Goal: Find specific page/section: Find specific page/section

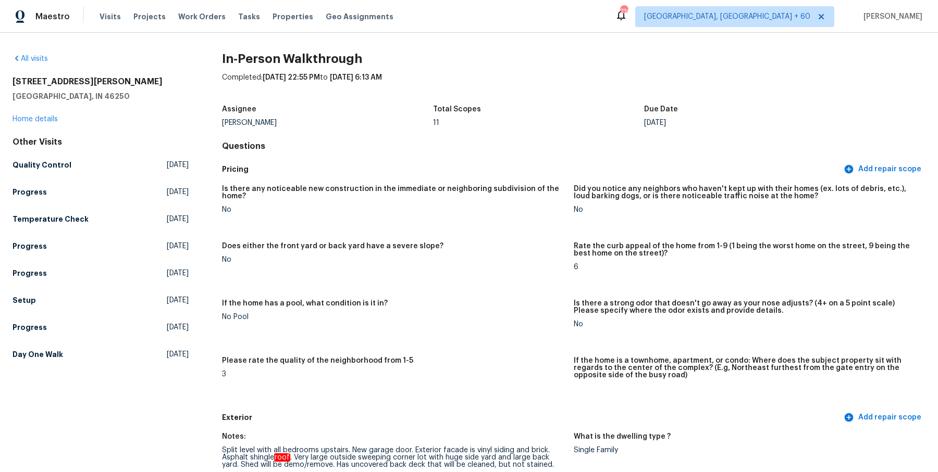
scroll to position [2042, 0]
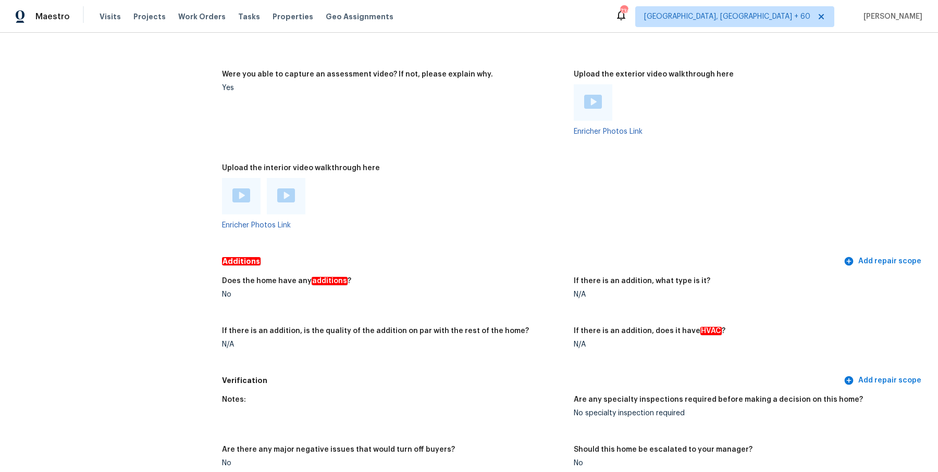
click at [177, 23] on div "Visits Projects Work Orders Tasks Properties Geo Assignments" at bounding box center [252, 16] width 306 height 21
click at [186, 16] on span "Work Orders" at bounding box center [201, 16] width 47 height 10
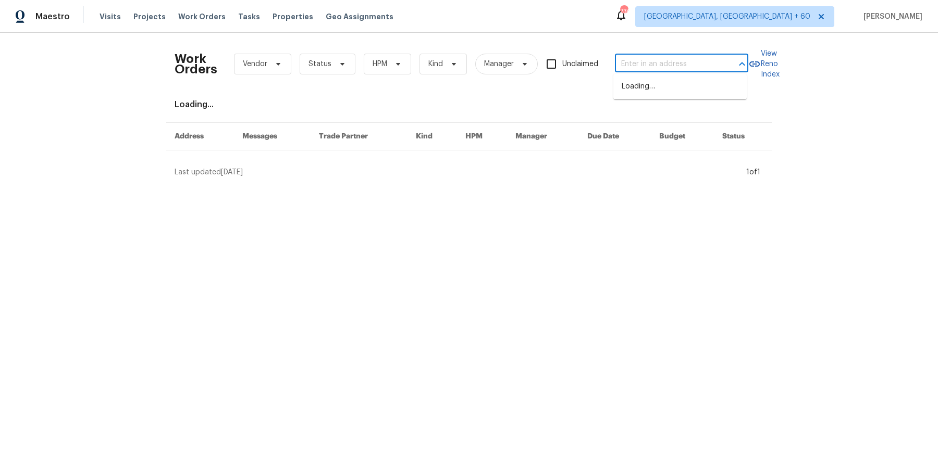
click at [700, 69] on input "text" at bounding box center [667, 64] width 104 height 16
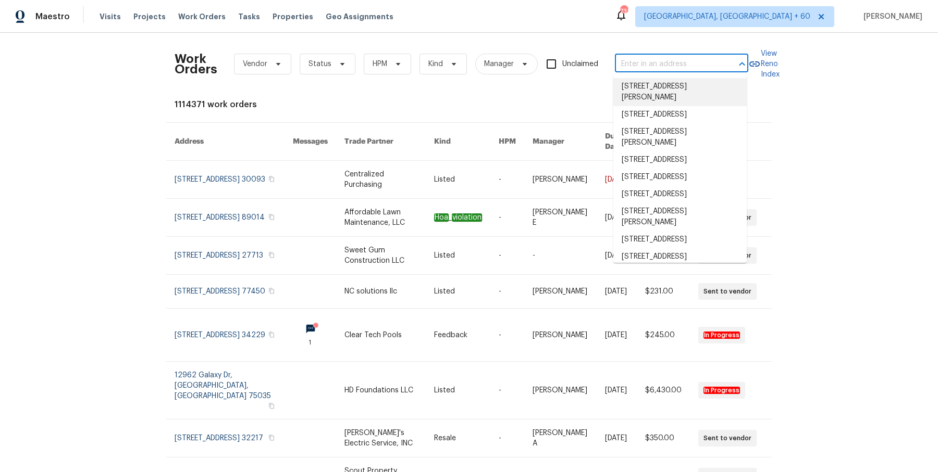
click at [667, 60] on input "text" at bounding box center [667, 64] width 104 height 16
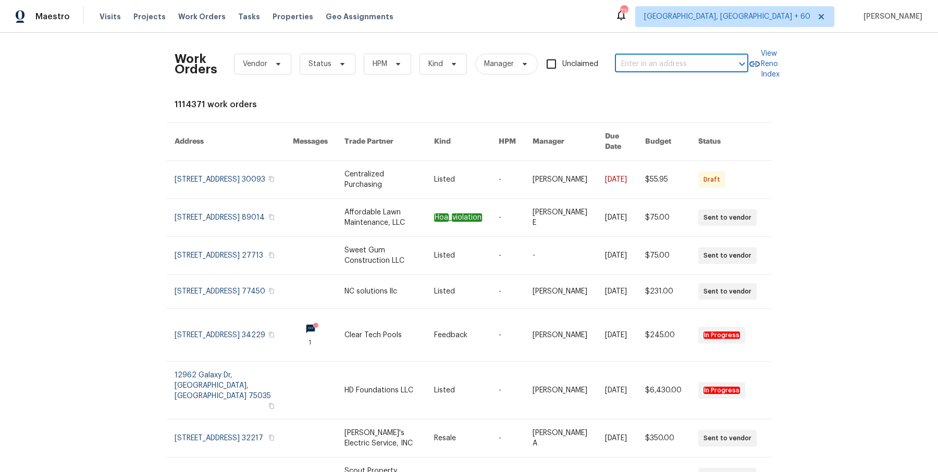
click at [635, 69] on input "text" at bounding box center [667, 64] width 104 height 16
paste input "[STREET_ADDRESS][PERSON_NAME][PERSON_NAME]"
drag, startPoint x: 656, startPoint y: 64, endPoint x: 725, endPoint y: 60, distance: 69.4
click at [725, 60] on div "[STREET_ADDRESS][PERSON_NAME][PERSON_NAME] ​" at bounding box center [681, 64] width 133 height 16
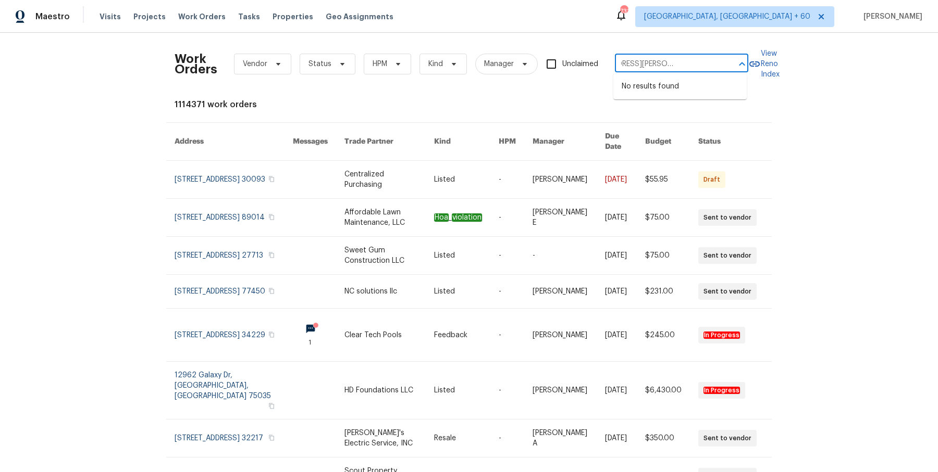
type input "[STREET_ADDRESS][PERSON_NAME][PERSON_NAME]"
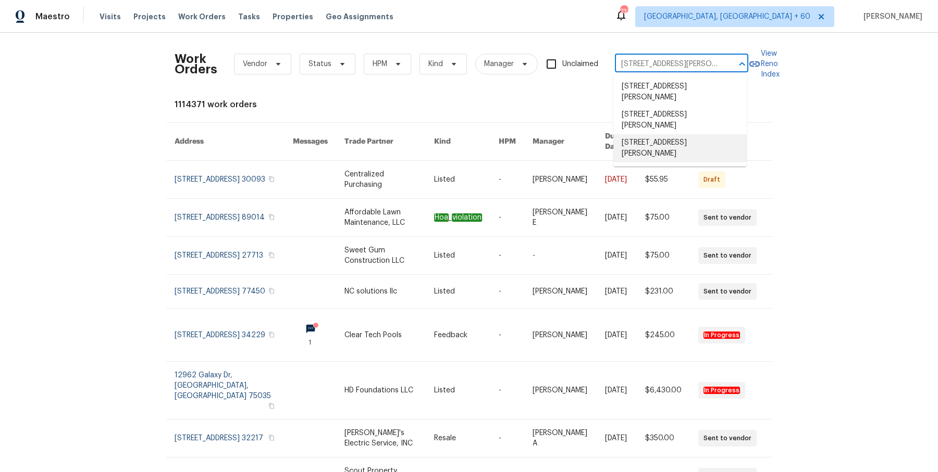
click at [692, 144] on li "[STREET_ADDRESS][PERSON_NAME]" at bounding box center [679, 148] width 133 height 28
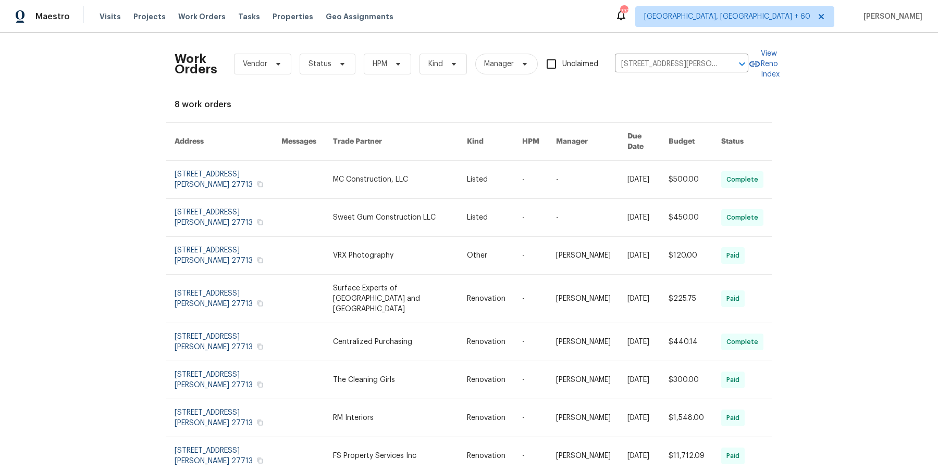
click at [455, 181] on link at bounding box center [399, 180] width 133 height 38
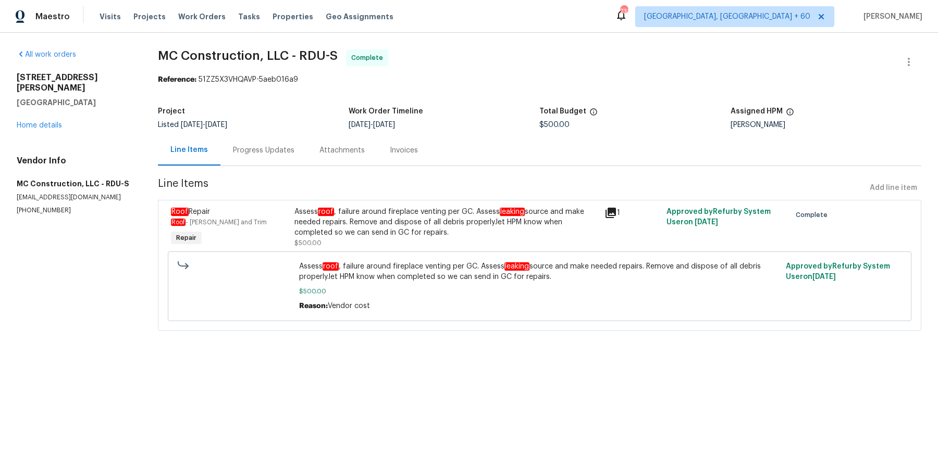
click at [51, 124] on div "All work orders [STREET_ADDRESS][PERSON_NAME] Home details Vendor Info MC Const…" at bounding box center [75, 132] width 116 height 166
click at [51, 122] on div "All work orders [STREET_ADDRESS][PERSON_NAME] Home details Vendor Info MC Const…" at bounding box center [75, 132] width 116 height 166
click at [52, 122] on link "Home details" at bounding box center [39, 125] width 45 height 7
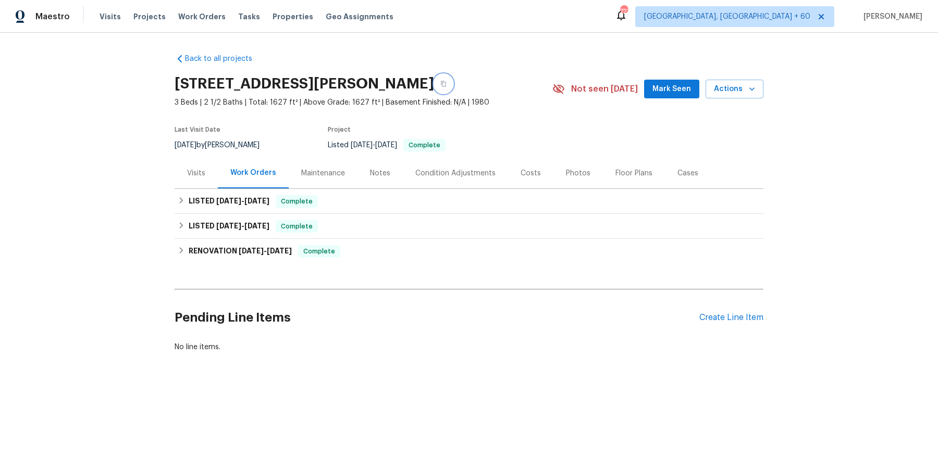
click at [453, 88] on button "button" at bounding box center [443, 83] width 19 height 19
click at [290, 212] on div "LISTED [DATE] - [DATE] Complete" at bounding box center [468, 201] width 589 height 25
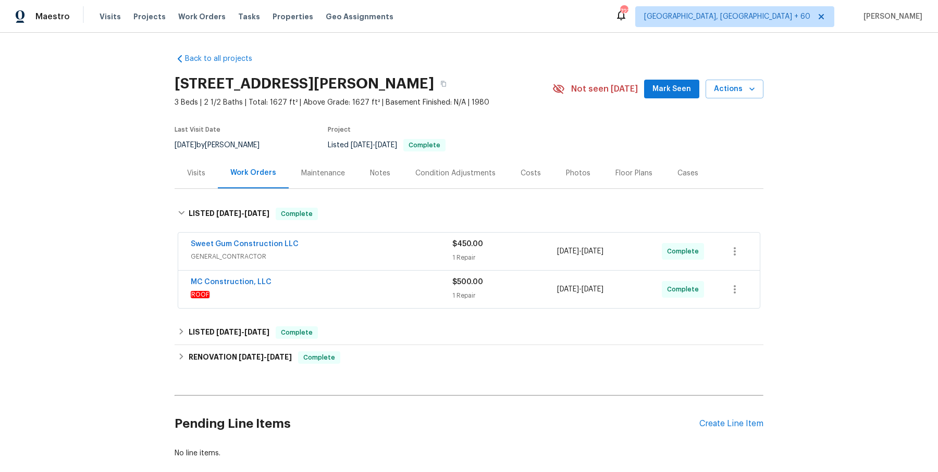
click at [308, 246] on div "Sweet Gum Construction LLC" at bounding box center [321, 245] width 261 height 13
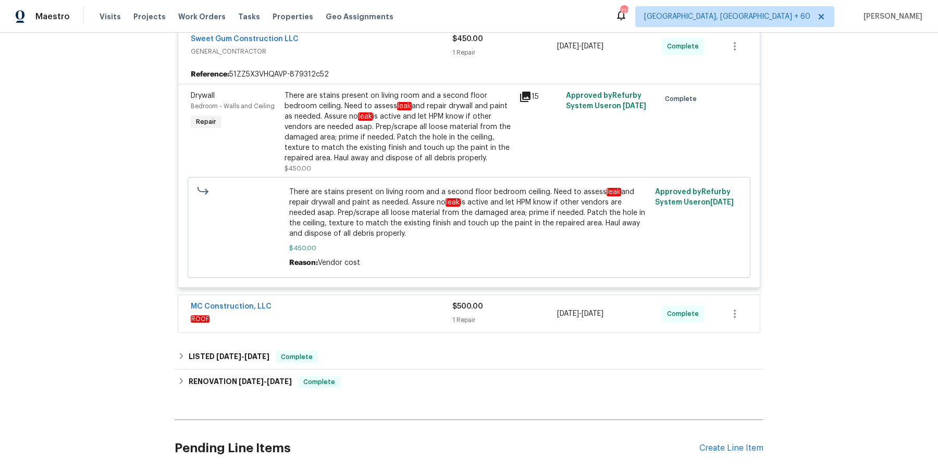
scroll to position [293, 0]
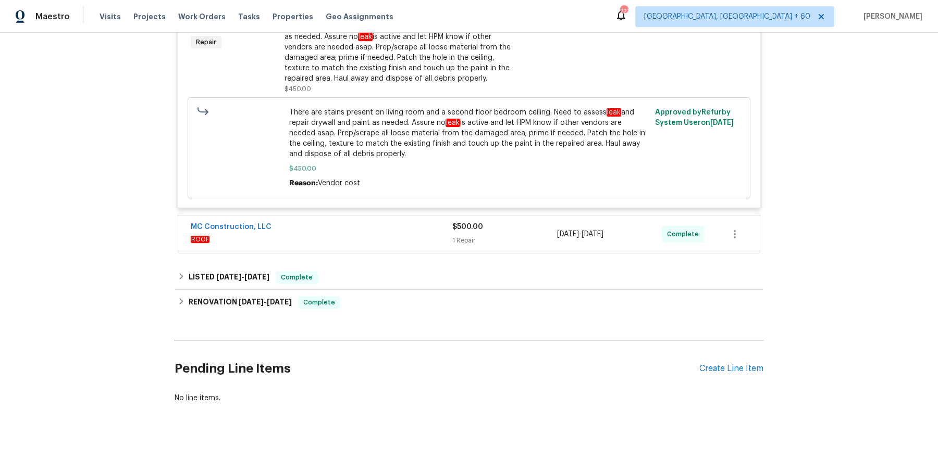
click at [336, 229] on div "MC Construction, LLC" at bounding box center [321, 228] width 261 height 13
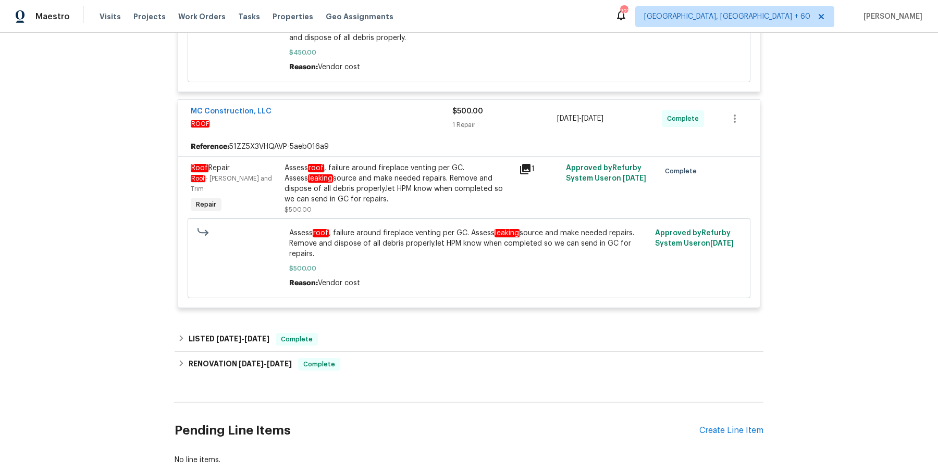
scroll to position [409, 0]
click at [337, 329] on div "LISTED [DATE] - [DATE] Complete" at bounding box center [468, 339] width 589 height 25
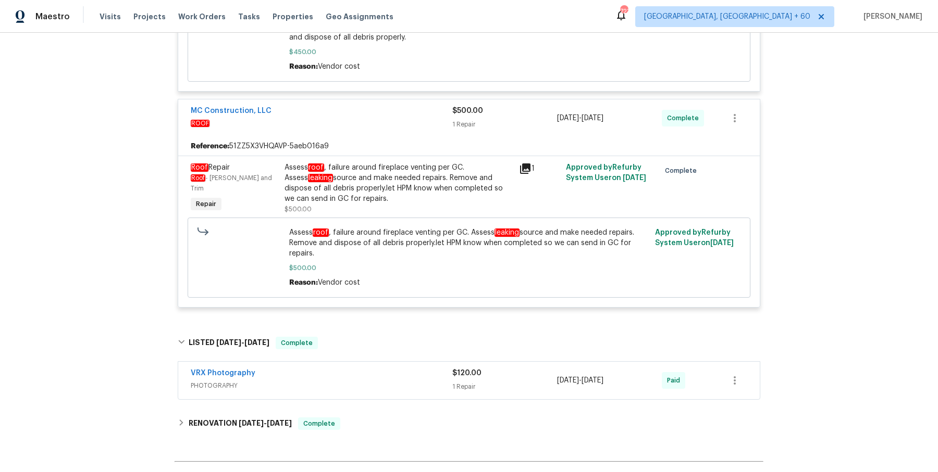
click at [333, 374] on div "VRX Photography" at bounding box center [321, 374] width 261 height 13
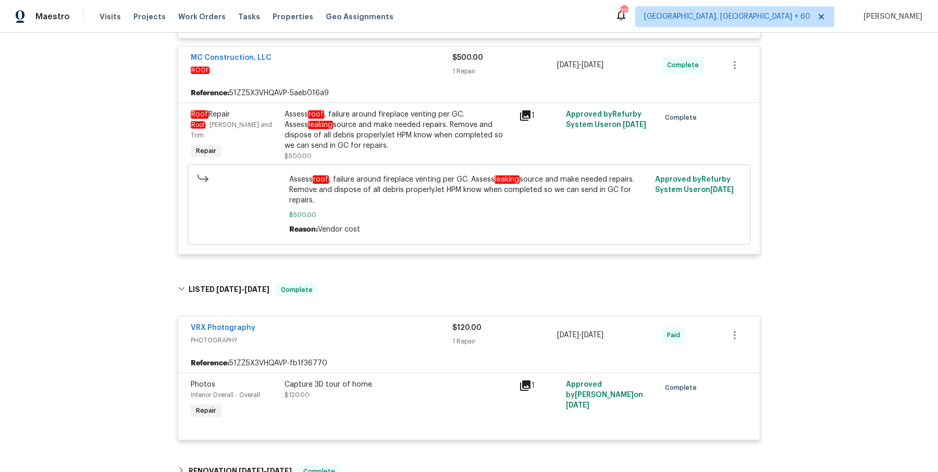
scroll to position [545, 0]
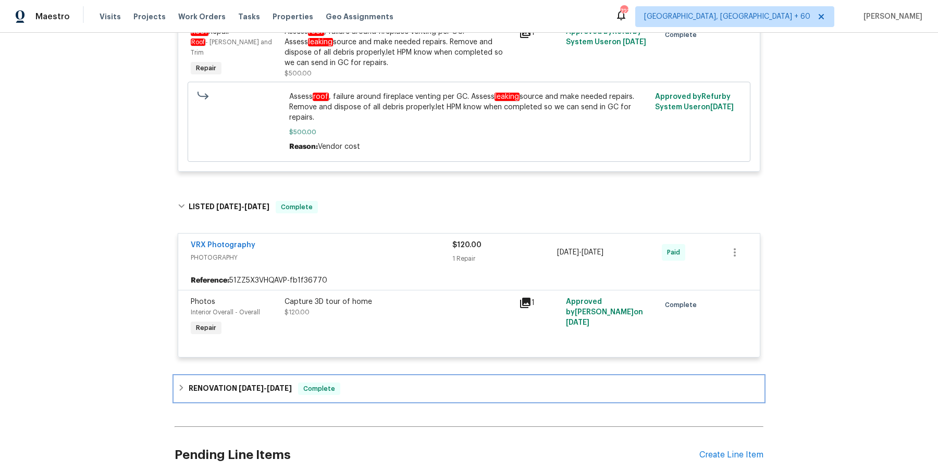
click at [331, 385] on span "Complete" at bounding box center [319, 389] width 40 height 10
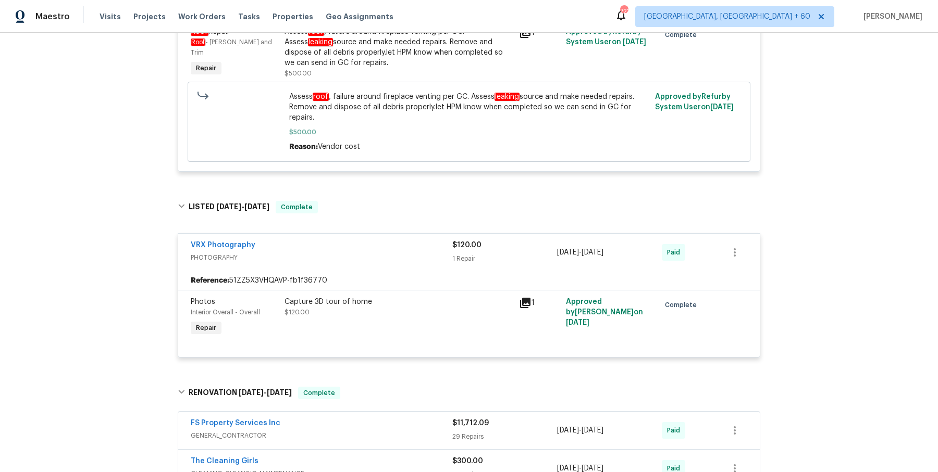
click at [350, 431] on span "GENERAL_CONTRACTOR" at bounding box center [321, 436] width 261 height 10
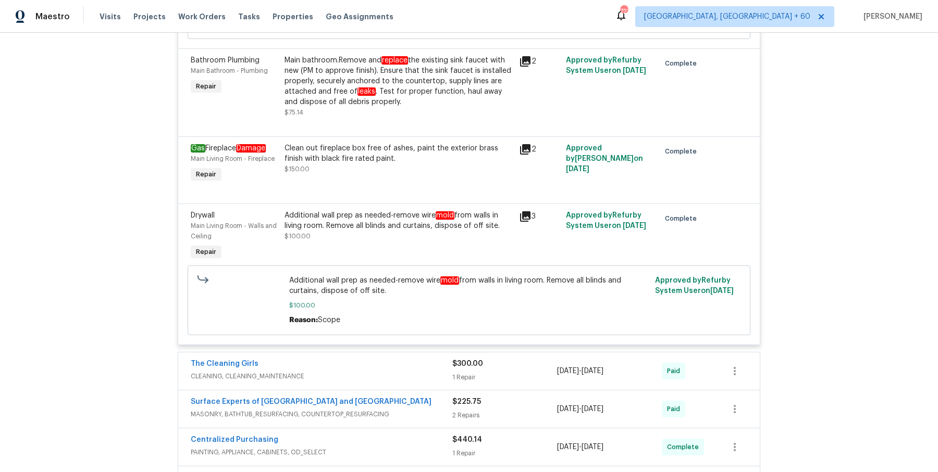
scroll to position [3631, 0]
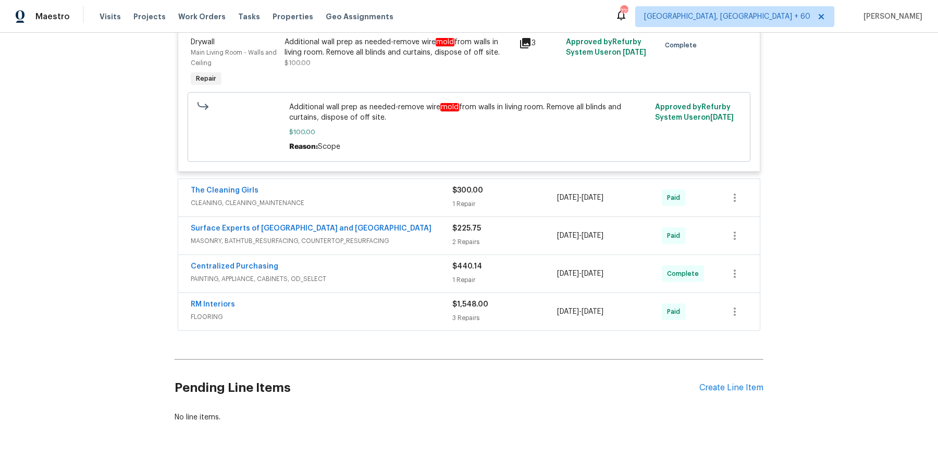
click at [434, 198] on span "CLEANING, CLEANING_MAINTENANCE" at bounding box center [321, 203] width 261 height 10
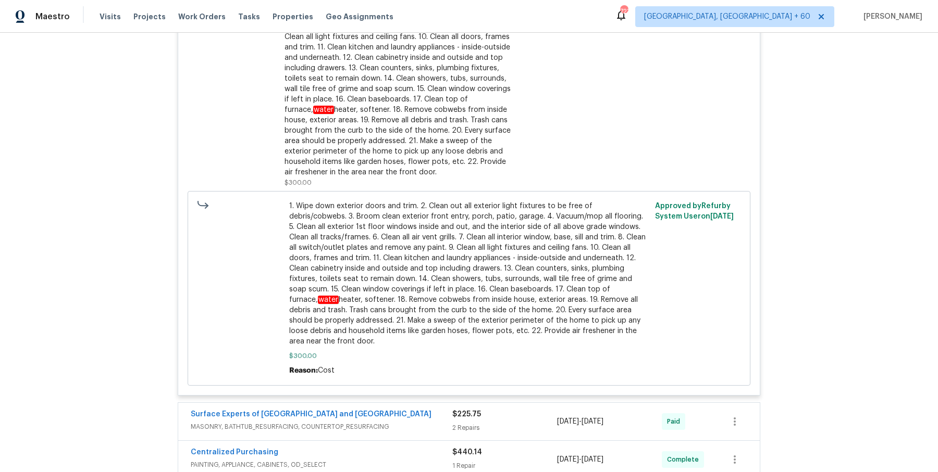
scroll to position [4101, 0]
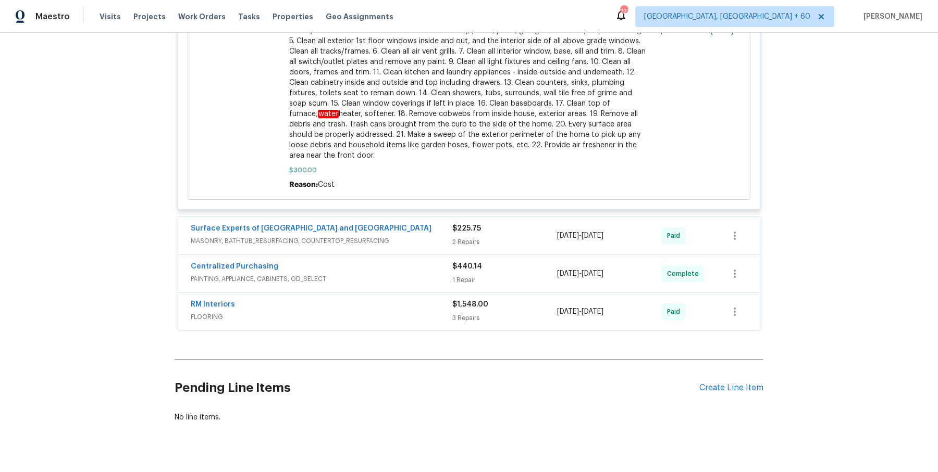
click at [410, 236] on span "MASONRY, BATHTUB_RESURFACING, COUNTERTOP_RESURFACING" at bounding box center [321, 241] width 261 height 10
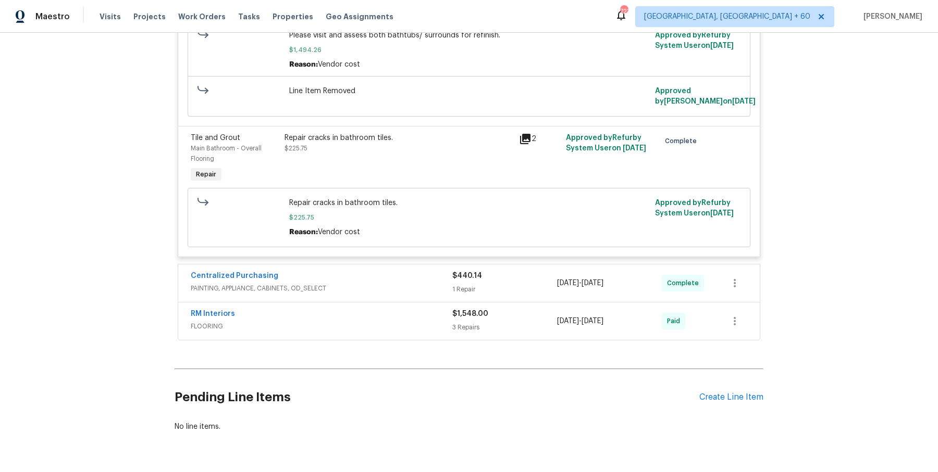
scroll to position [4416, 0]
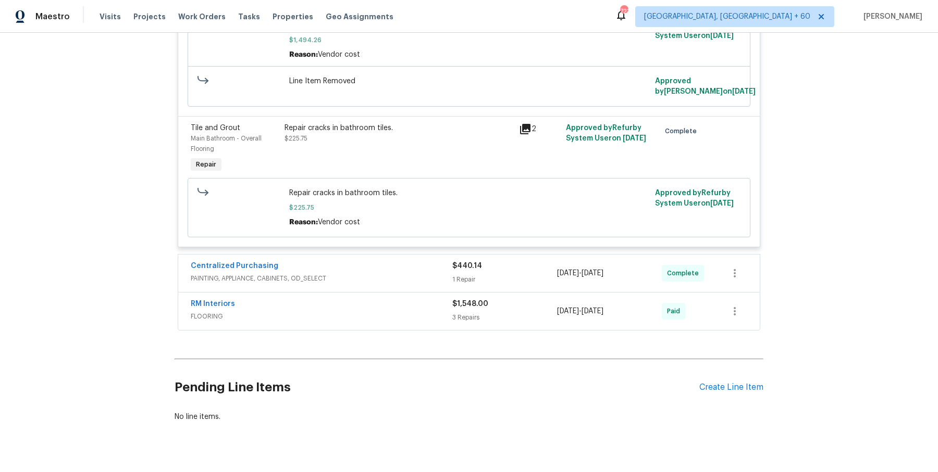
click at [438, 264] on div "Centralized Purchasing PAINTING, APPLIANCE, CABINETS, OD_SELECT" at bounding box center [321, 273] width 261 height 25
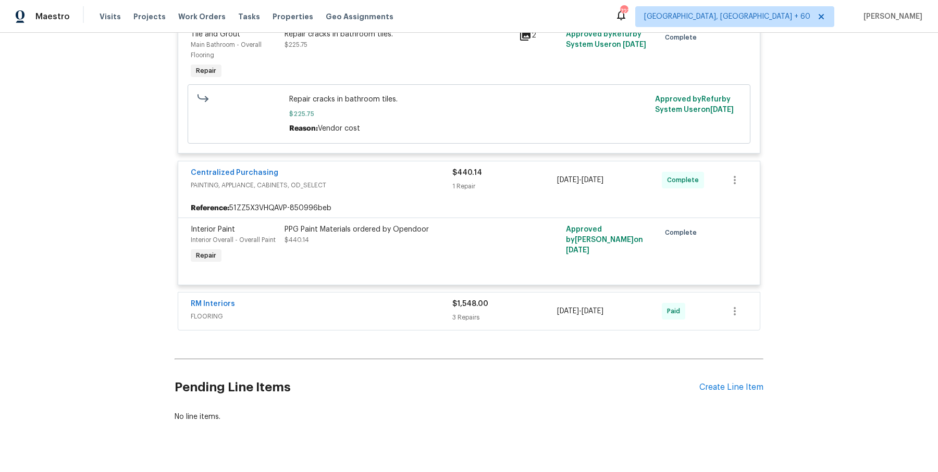
click at [432, 299] on div "RM Interiors" at bounding box center [321, 305] width 261 height 13
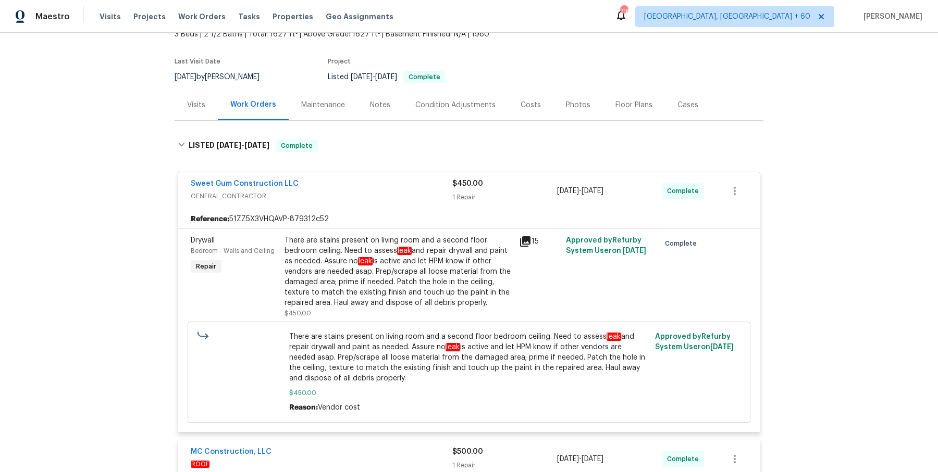
scroll to position [0, 0]
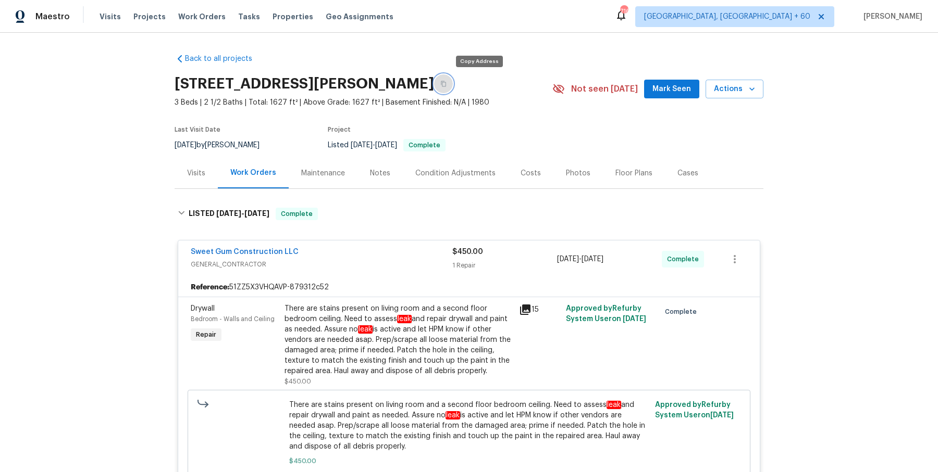
click at [453, 87] on button "button" at bounding box center [443, 83] width 19 height 19
click at [480, 93] on div "[STREET_ADDRESS][PERSON_NAME]" at bounding box center [363, 83] width 378 height 27
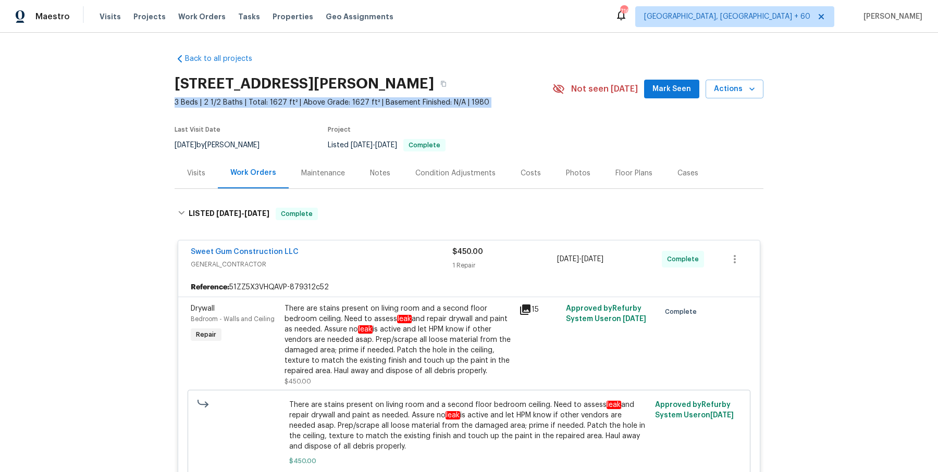
click at [480, 93] on div "[STREET_ADDRESS][PERSON_NAME]" at bounding box center [363, 83] width 378 height 27
click at [446, 81] on icon "button" at bounding box center [443, 84] width 6 height 6
click at [196, 6] on div "Visits Projects Work Orders Tasks Properties Geo Assignments" at bounding box center [252, 16] width 306 height 21
click at [193, 11] on span "Work Orders" at bounding box center [201, 16] width 47 height 10
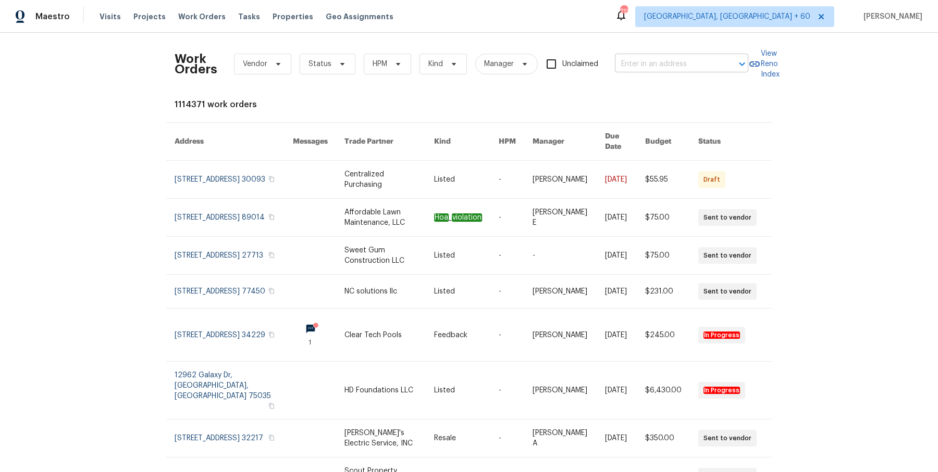
click at [702, 64] on input "text" at bounding box center [667, 64] width 104 height 16
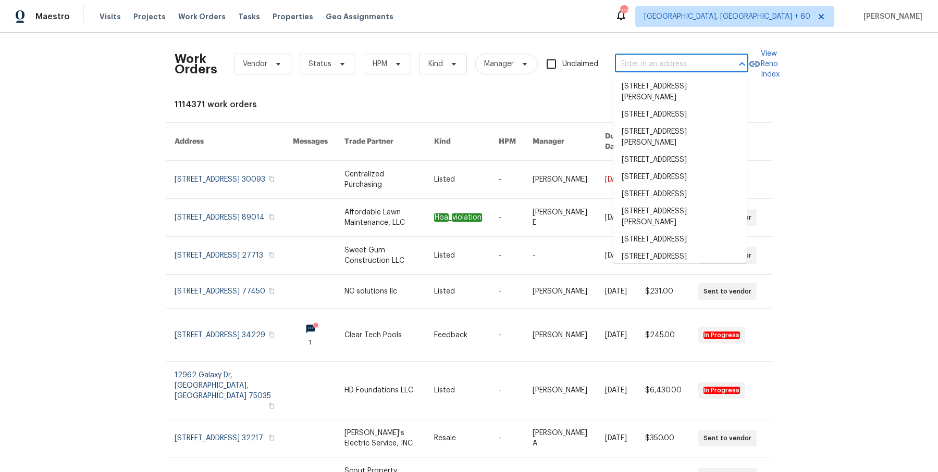
paste input "[STREET_ADDRESS][US_STATE]"
type input "[STREET_ADDRESS][US_STATE]"
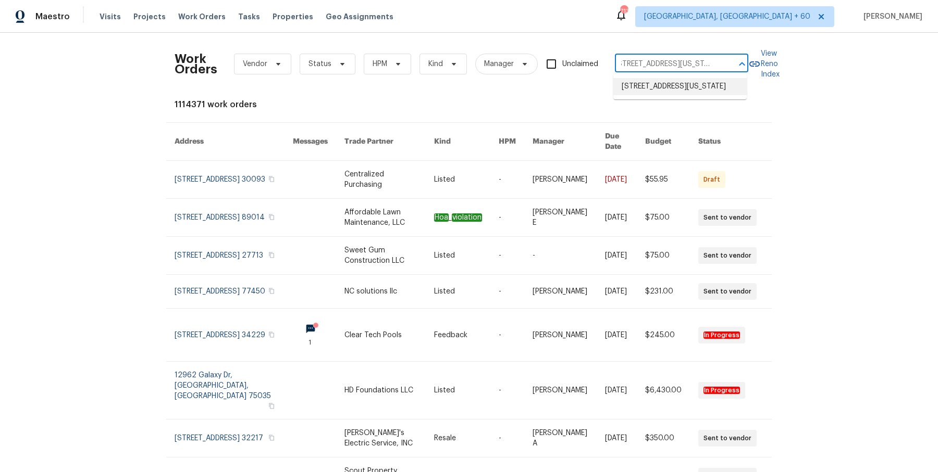
click at [673, 89] on li "[STREET_ADDRESS][US_STATE]" at bounding box center [679, 86] width 133 height 17
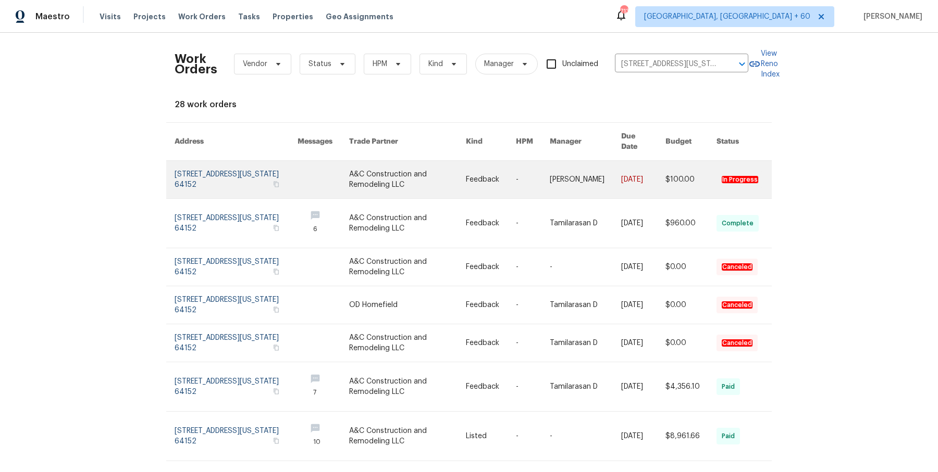
click at [320, 170] on link at bounding box center [323, 180] width 52 height 38
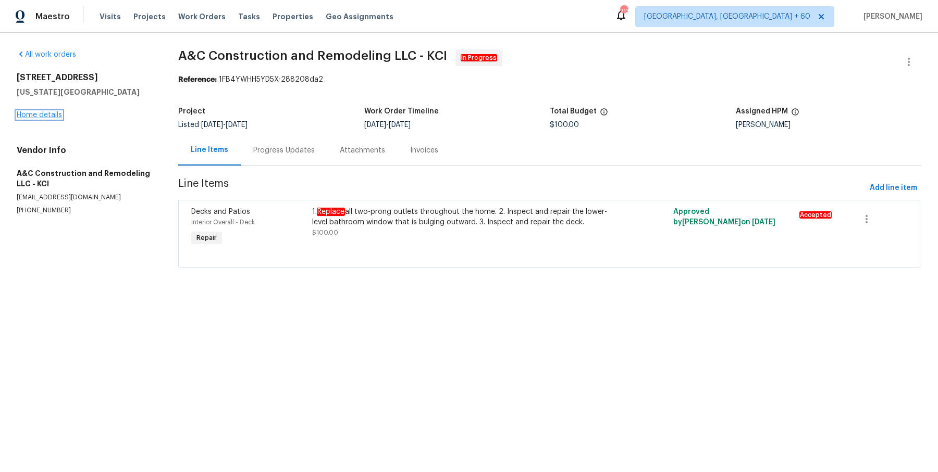
click at [54, 115] on link "Home details" at bounding box center [39, 114] width 45 height 7
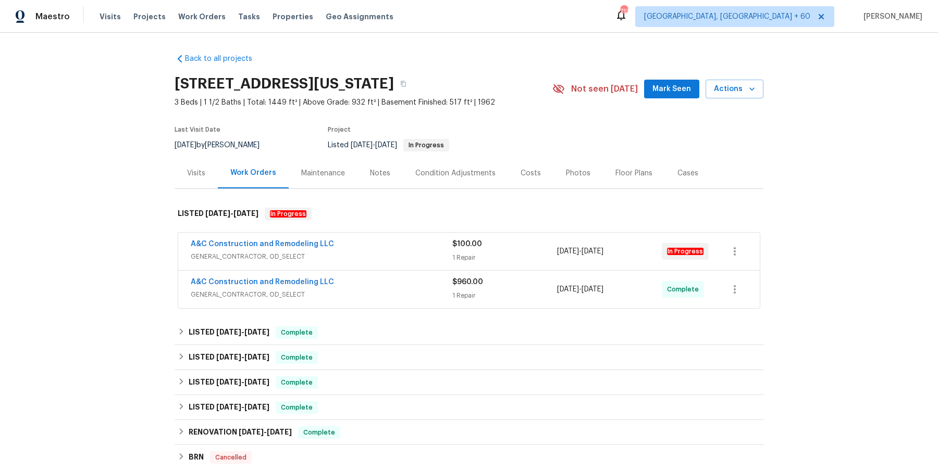
click at [454, 254] on div "1 Repair" at bounding box center [504, 258] width 105 height 10
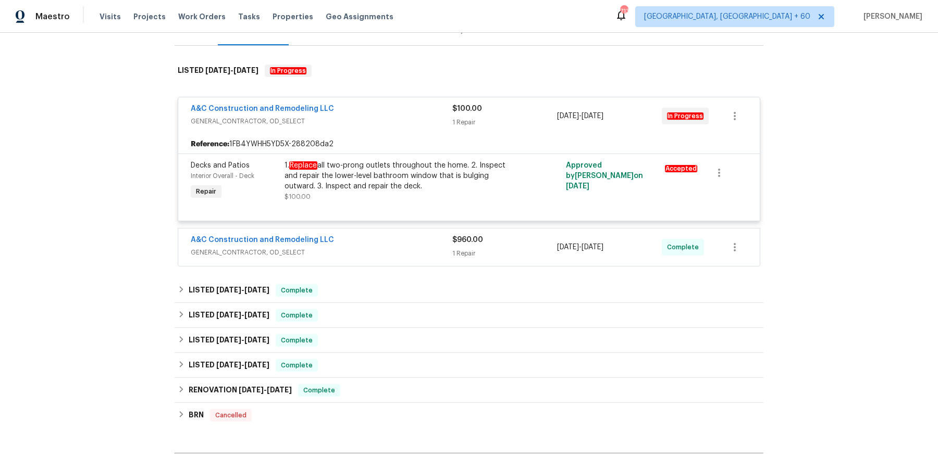
scroll to position [153, 0]
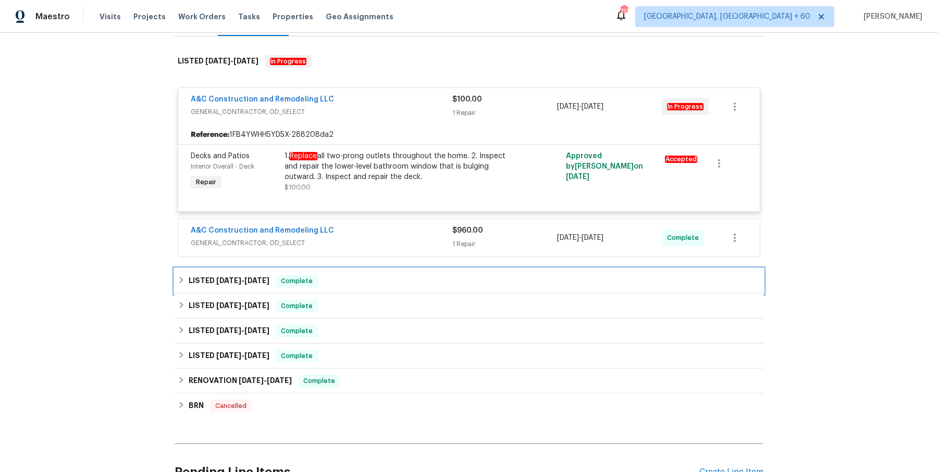
click at [370, 270] on div "LISTED [DATE] - [DATE] Complete" at bounding box center [468, 281] width 589 height 25
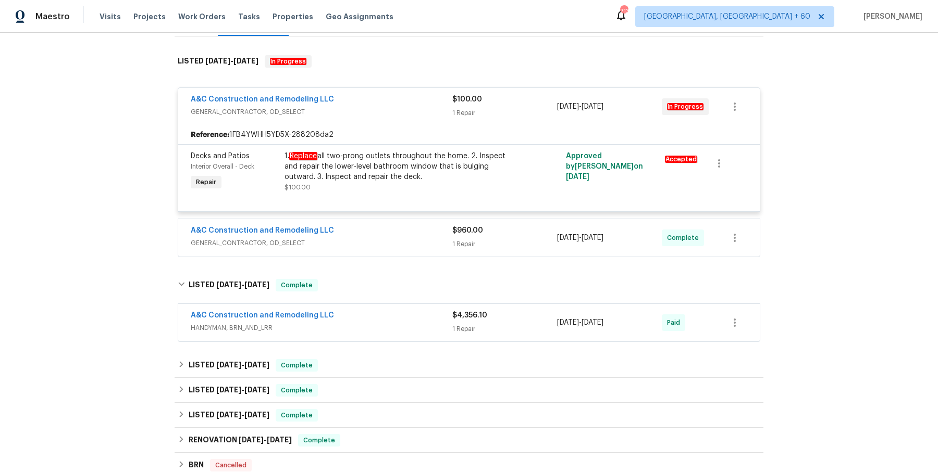
click at [373, 248] on div "A&C Construction and Remodeling LLC GENERAL_CONTRACTOR, OD_SELECT" at bounding box center [321, 238] width 261 height 25
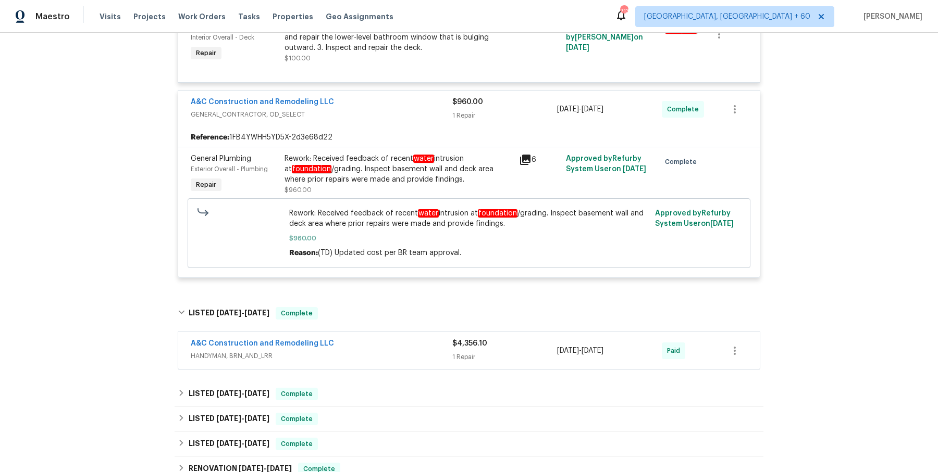
scroll to position [294, 0]
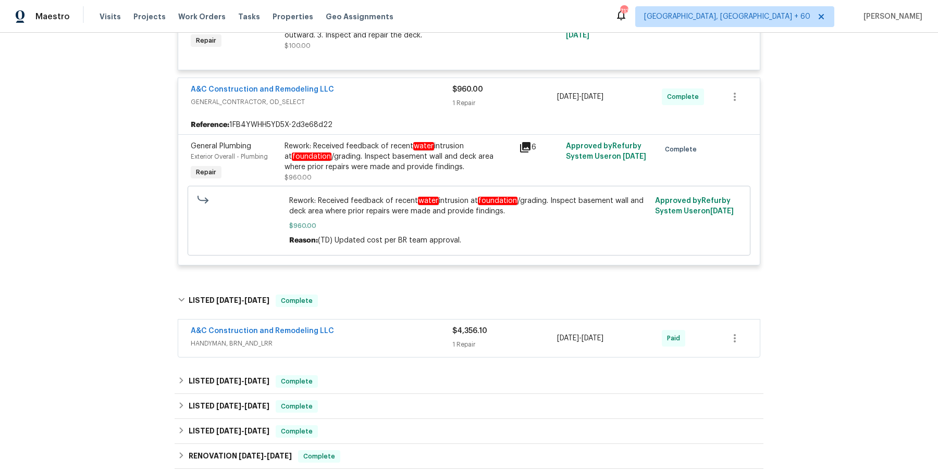
click at [385, 349] on div "A&C Construction and Remodeling LLC HANDYMAN, BRN_AND_LRR" at bounding box center [321, 338] width 261 height 25
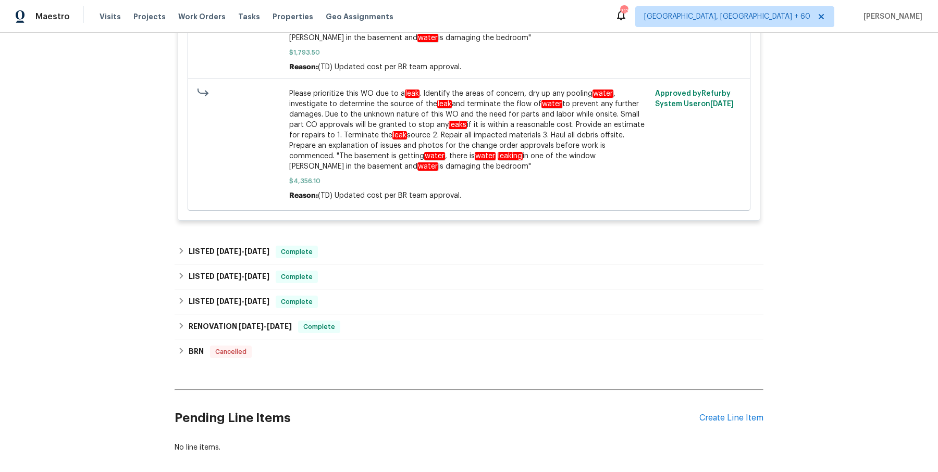
scroll to position [874, 0]
click at [383, 249] on div "LISTED [DATE] - [DATE] Complete" at bounding box center [469, 251] width 582 height 13
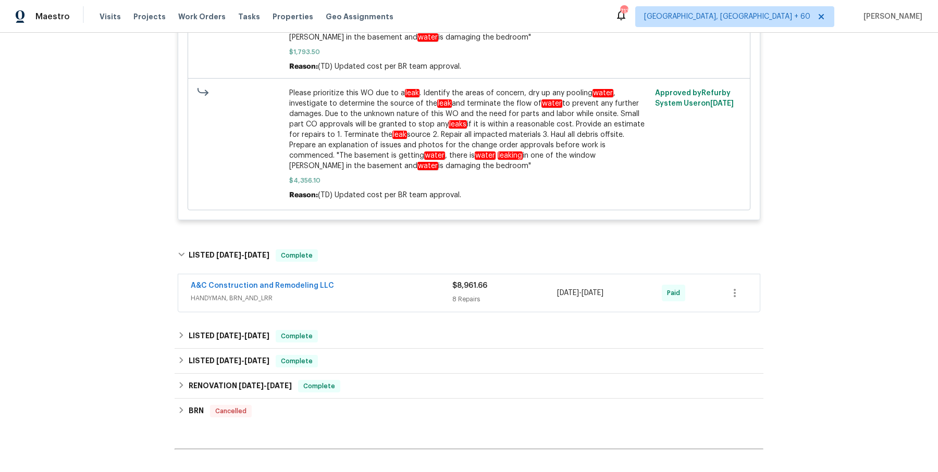
click at [371, 300] on span "HANDYMAN, BRN_AND_LRR" at bounding box center [321, 298] width 261 height 10
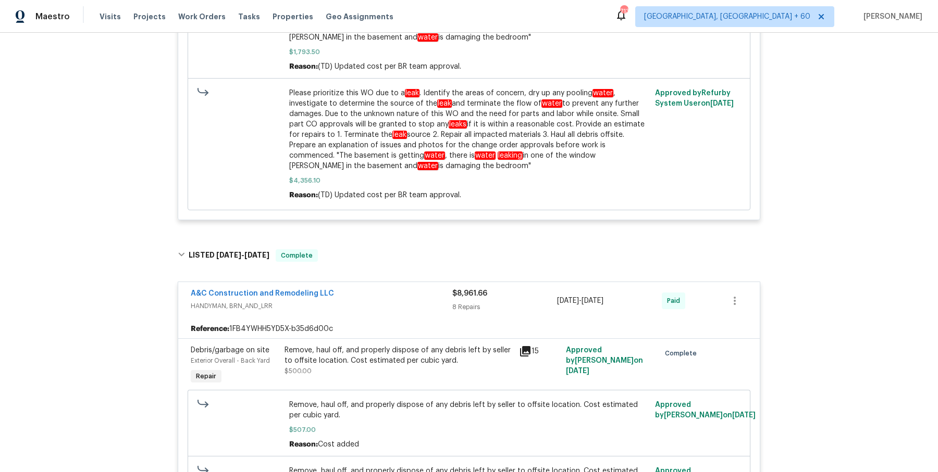
scroll to position [0, 0]
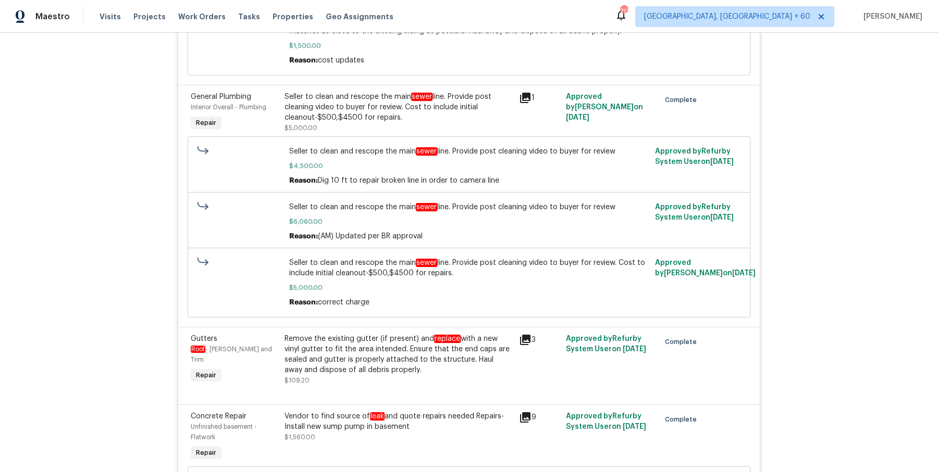
click at [371, 304] on div "Seller to clean and rescope the main sewer line. Provide post cleaning video to…" at bounding box center [469, 283] width 360 height 50
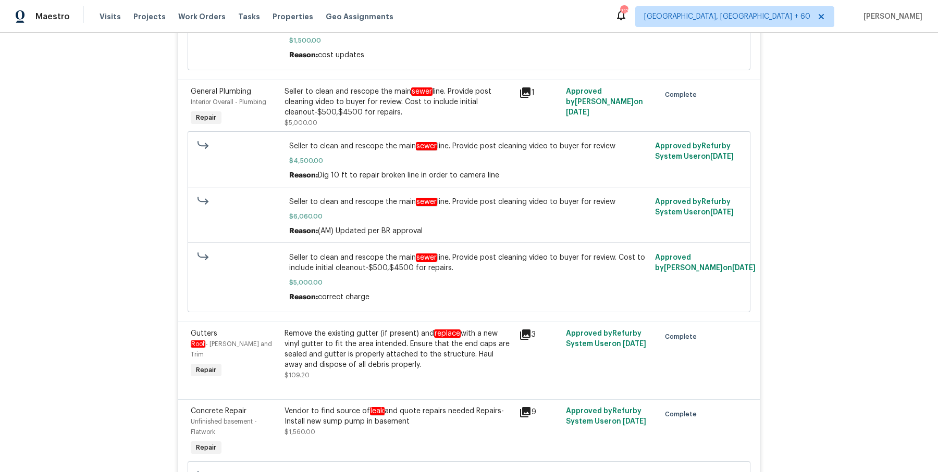
scroll to position [2232, 0]
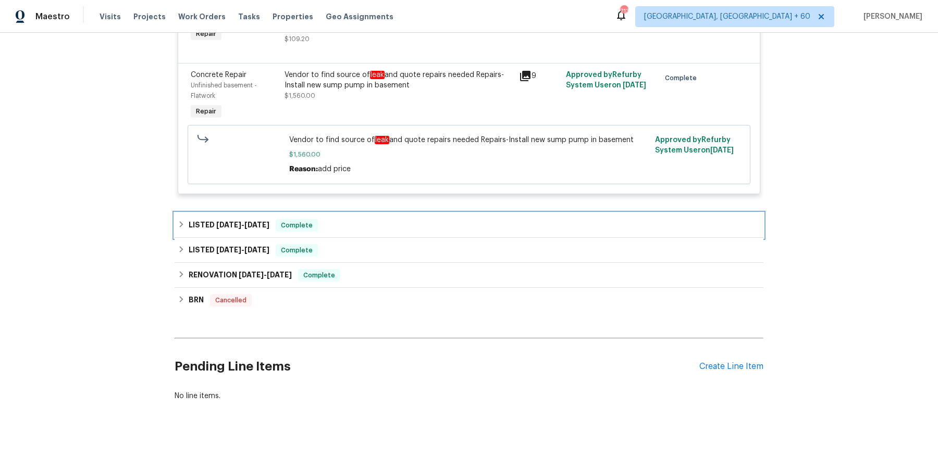
click at [347, 217] on div "LISTED [DATE] - [DATE] Complete" at bounding box center [468, 225] width 589 height 25
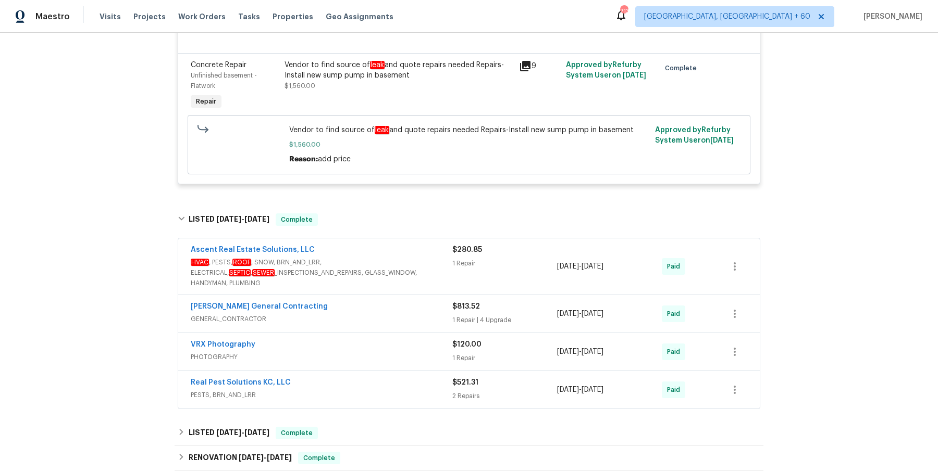
click at [343, 257] on div "Ascent Real Estate Solutions, LLC" at bounding box center [321, 251] width 261 height 13
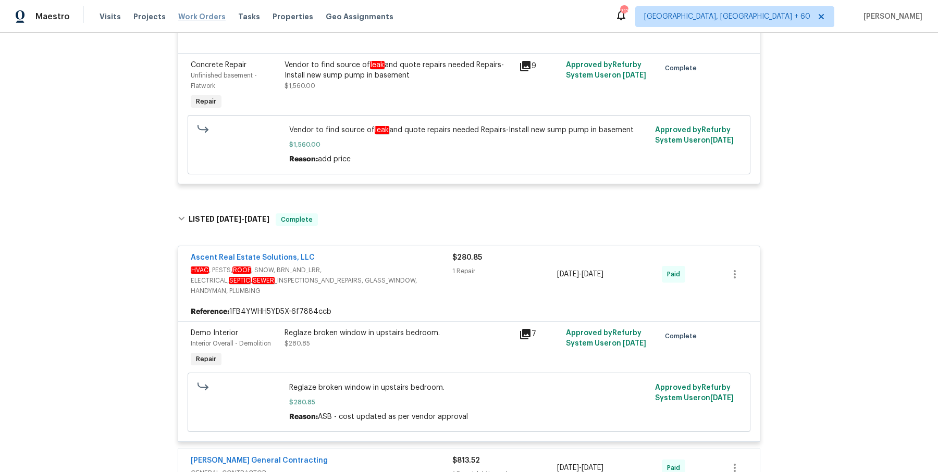
click at [207, 17] on span "Work Orders" at bounding box center [201, 16] width 47 height 10
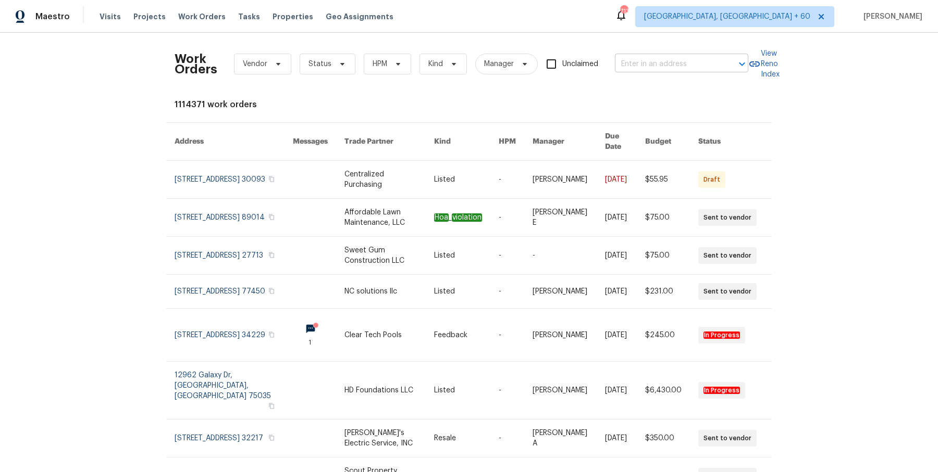
click at [634, 62] on input "text" at bounding box center [667, 64] width 104 height 16
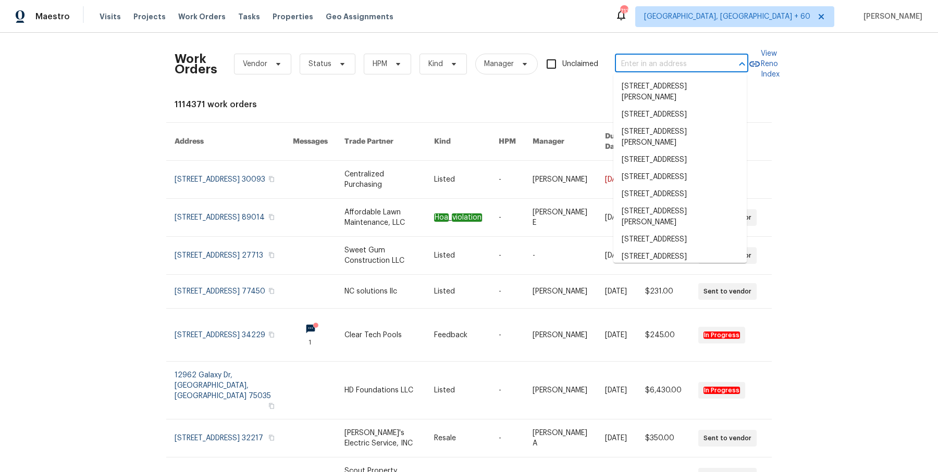
paste input "[STREET_ADDRESS][PERSON_NAME]"
type input "[STREET_ADDRESS][PERSON_NAME]"
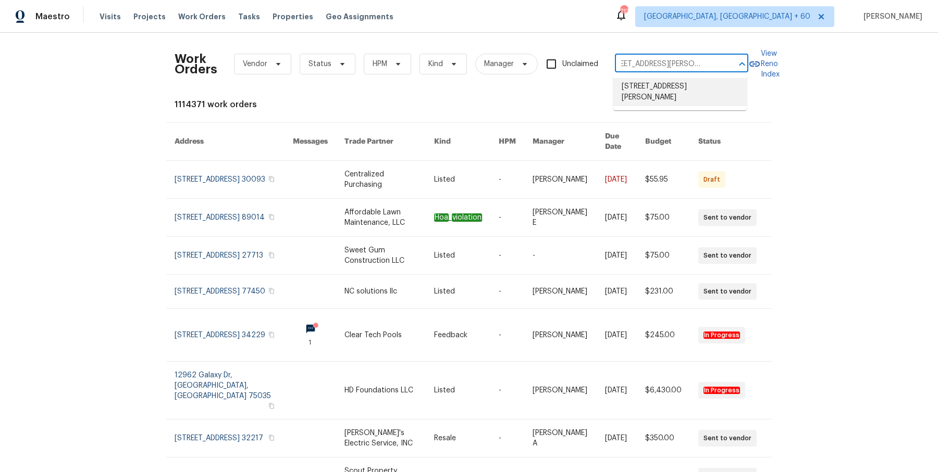
click at [673, 89] on li "[STREET_ADDRESS][PERSON_NAME]" at bounding box center [679, 92] width 133 height 28
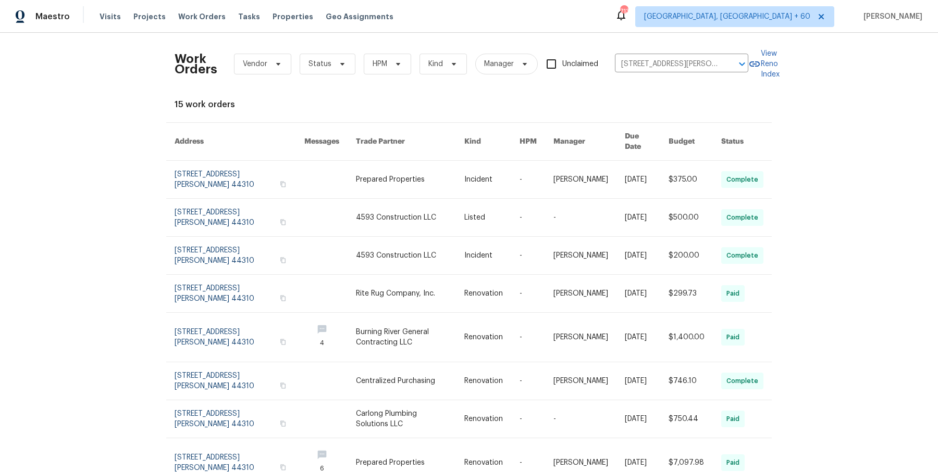
click at [382, 172] on link at bounding box center [410, 180] width 108 height 38
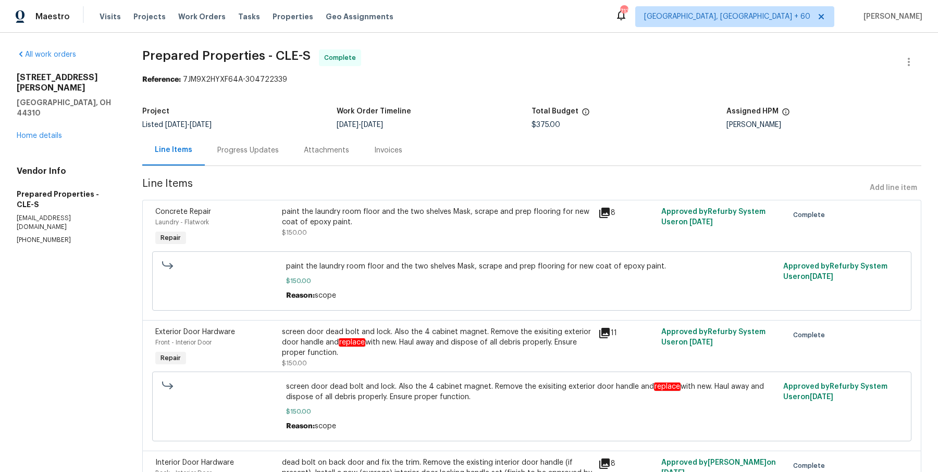
click at [44, 124] on div "All work orders [STREET_ADDRESS][PERSON_NAME] Home details Vendor Info Prepared…" at bounding box center [67, 146] width 101 height 195
click at [48, 120] on div "All work orders [STREET_ADDRESS][PERSON_NAME] Home details Vendor Info Prepared…" at bounding box center [67, 146] width 101 height 195
click at [53, 132] on link "Home details" at bounding box center [39, 135] width 45 height 7
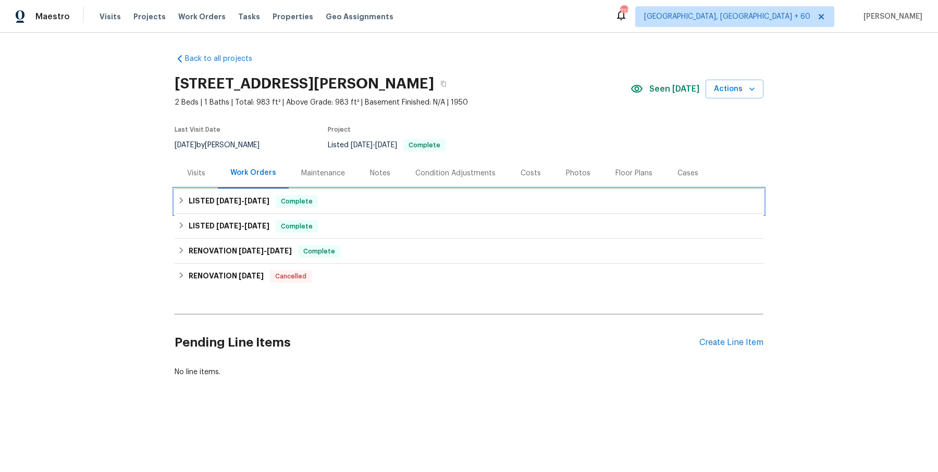
click at [346, 204] on div "LISTED [DATE] - [DATE] Complete" at bounding box center [469, 201] width 582 height 13
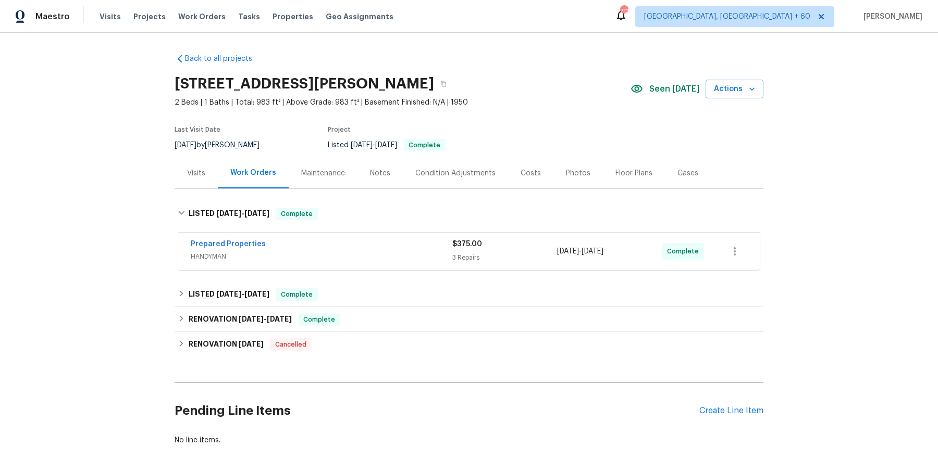
click at [345, 243] on div "Prepared Properties" at bounding box center [321, 245] width 261 height 13
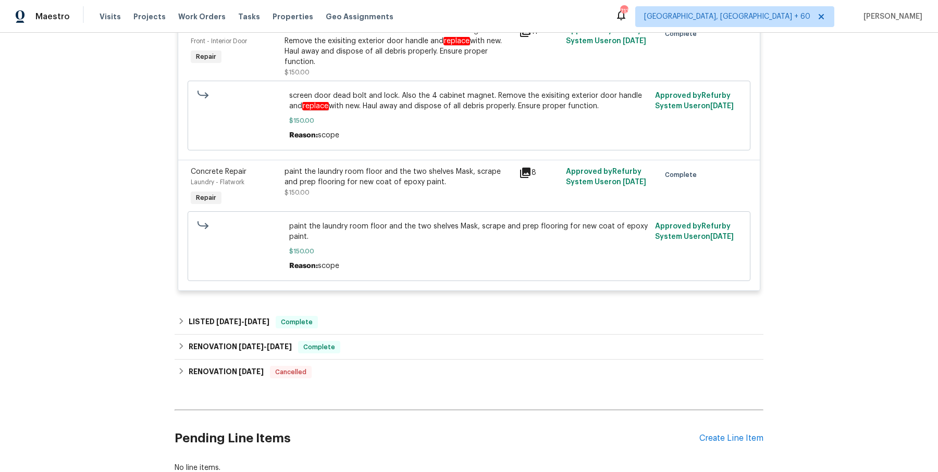
scroll to position [444, 0]
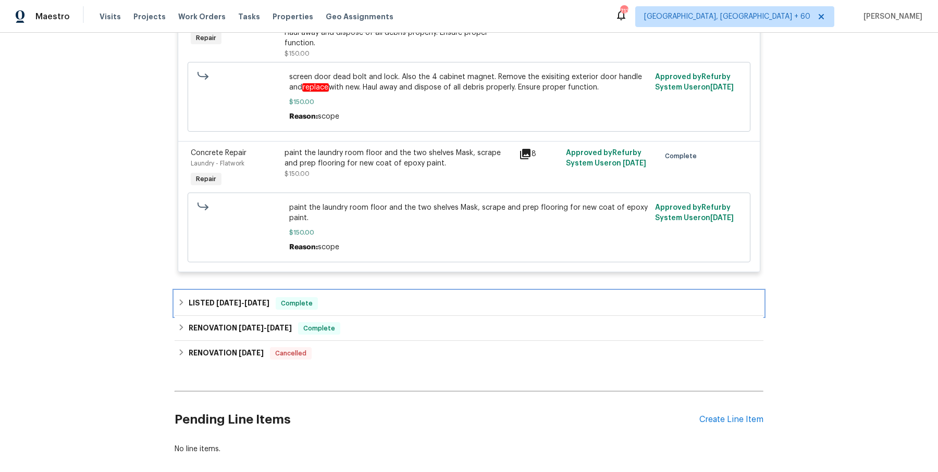
click at [289, 292] on div "LISTED [DATE] - [DATE] Complete" at bounding box center [468, 303] width 589 height 25
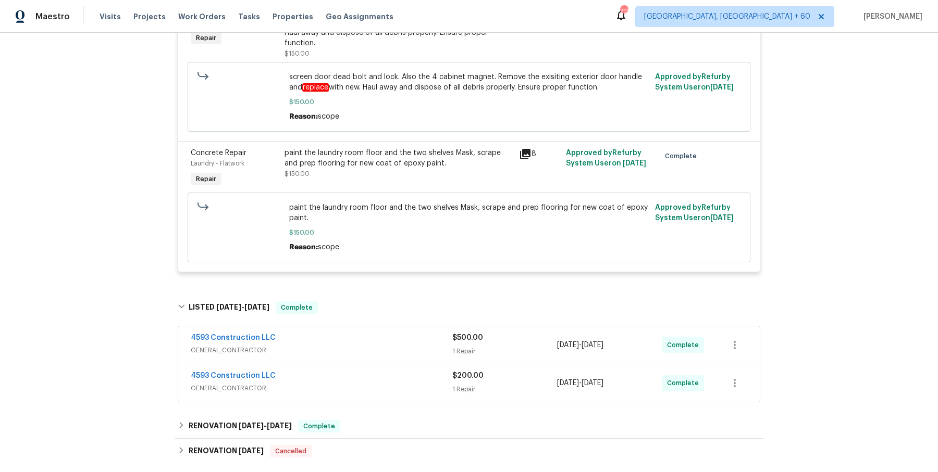
click at [343, 333] on div "4593 Construction LLC" at bounding box center [321, 339] width 261 height 13
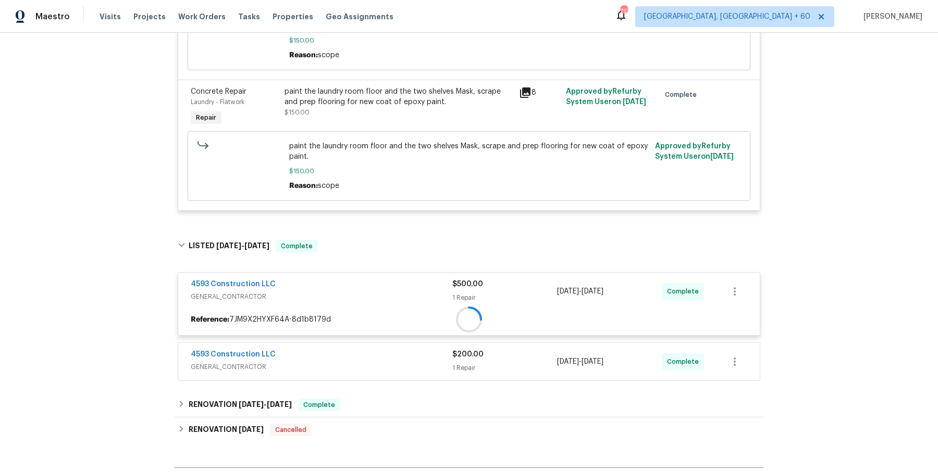
scroll to position [515, 0]
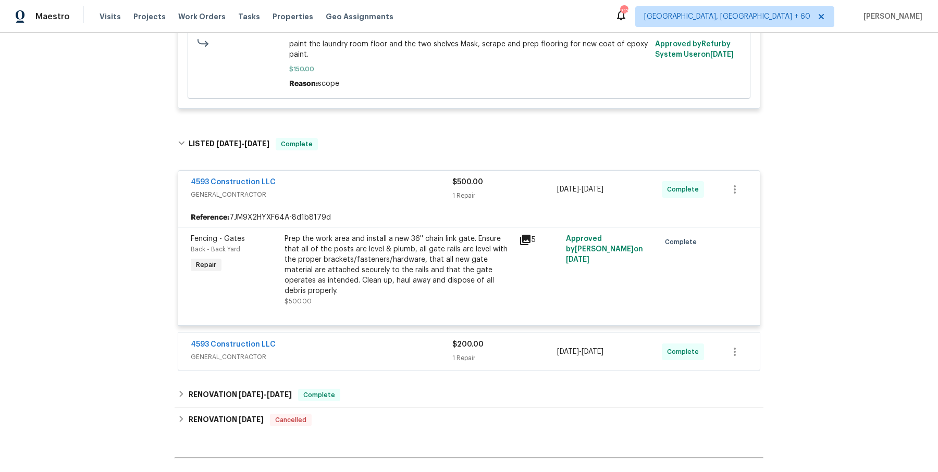
click at [343, 340] on div "4593 Construction LLC" at bounding box center [321, 346] width 261 height 13
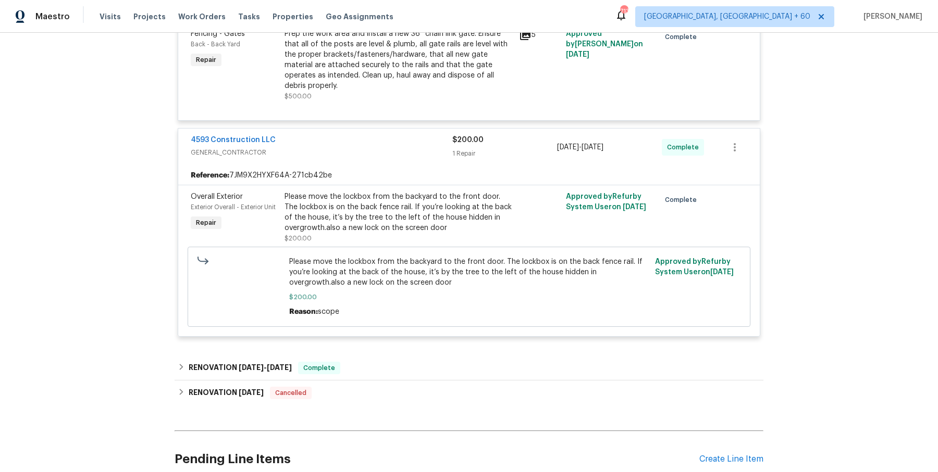
scroll to position [822, 0]
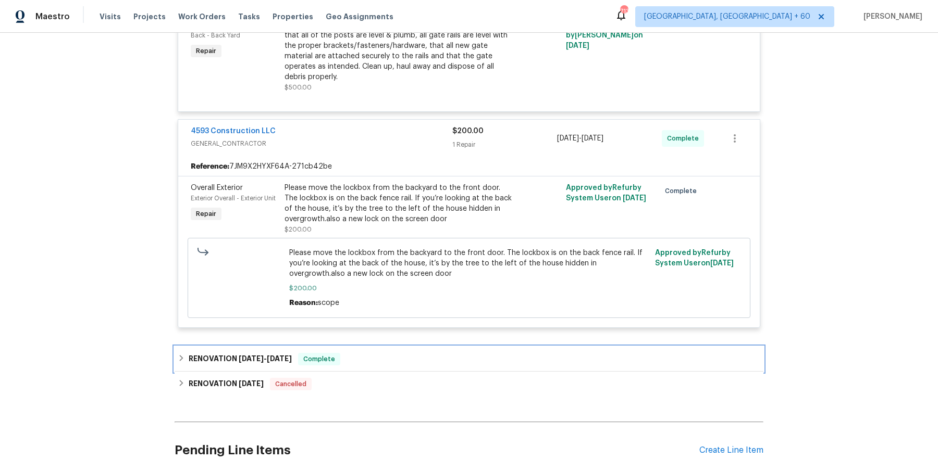
click at [342, 353] on div "RENOVATION [DATE] - [DATE] Complete" at bounding box center [469, 359] width 582 height 13
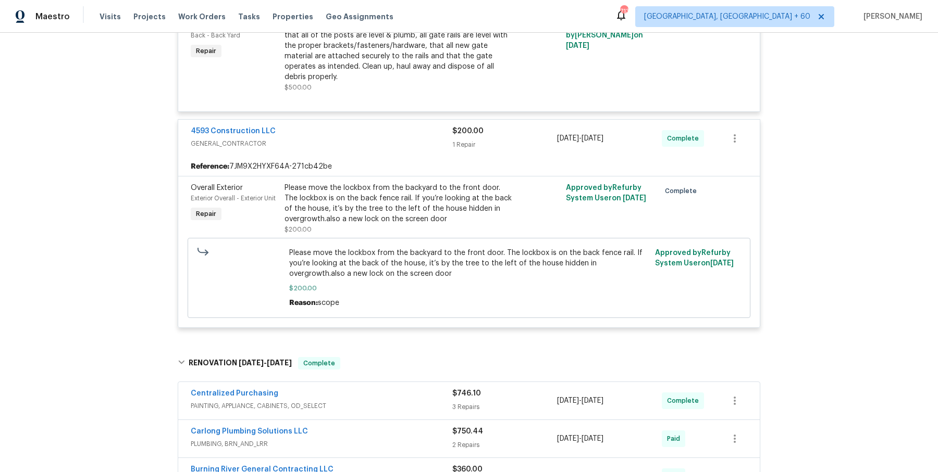
click at [351, 389] on div "Centralized Purchasing" at bounding box center [321, 395] width 261 height 13
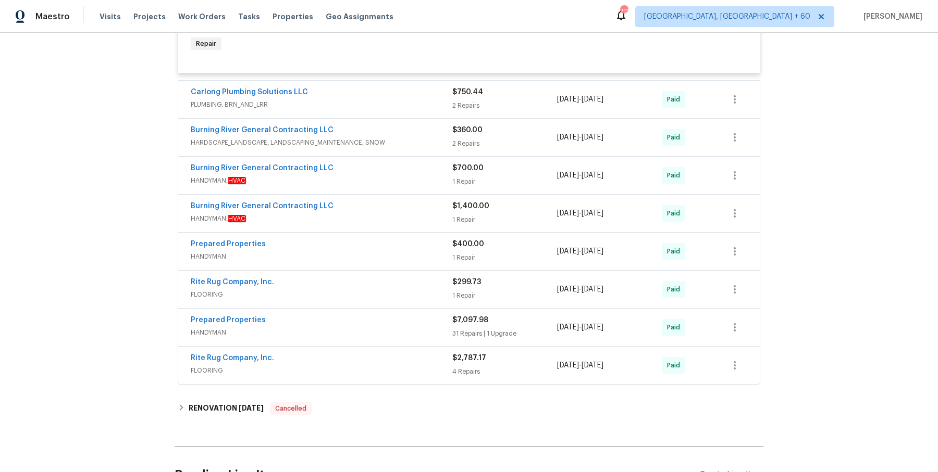
scroll to position [1396, 0]
click at [357, 400] on div "RENOVATION [DATE] Cancelled" at bounding box center [468, 409] width 589 height 25
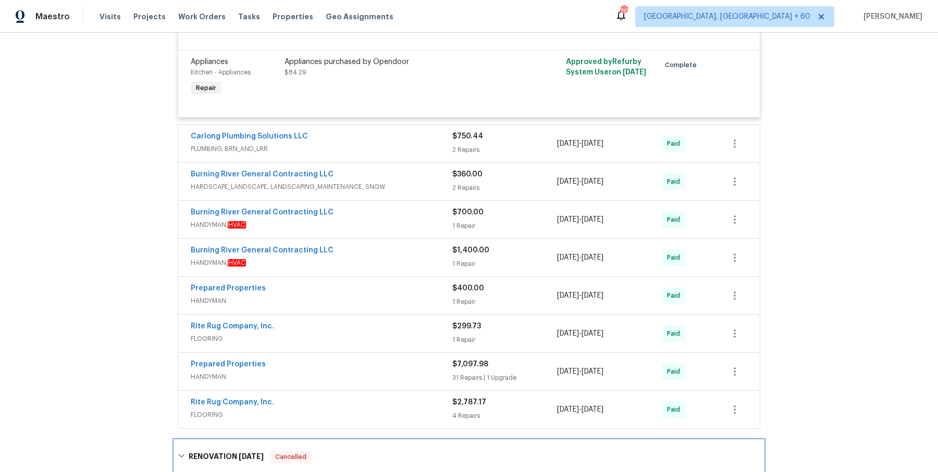
scroll to position [1354, 0]
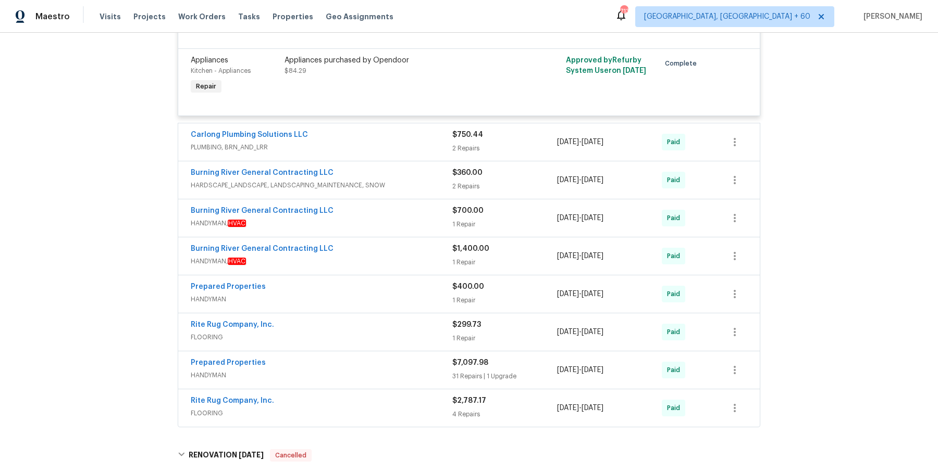
click at [396, 320] on div "Rite Rug Company, Inc." at bounding box center [321, 326] width 261 height 13
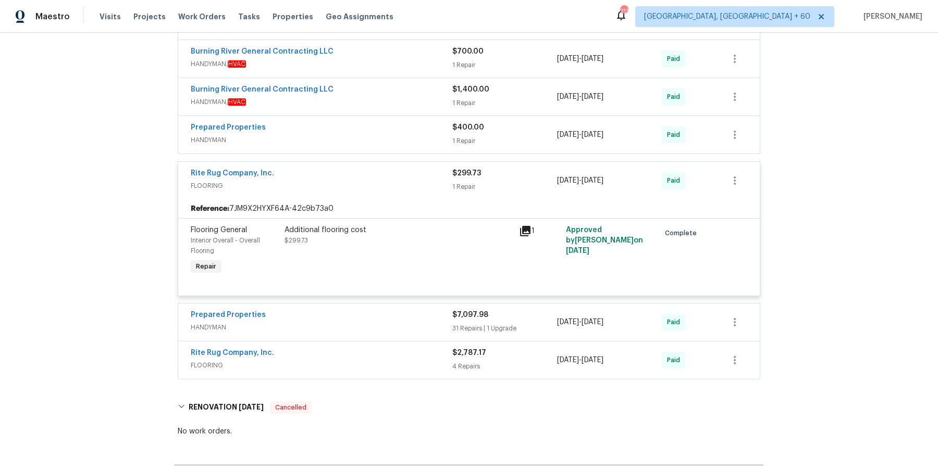
scroll to position [1514, 0]
click at [394, 323] on div "Prepared Properties HANDYMAN $7,097.98 31 Repairs | 1 Upgrade [DATE] - [DATE] P…" at bounding box center [468, 322] width 581 height 38
click at [391, 347] on div "Rite Rug Company, Inc." at bounding box center [321, 353] width 261 height 13
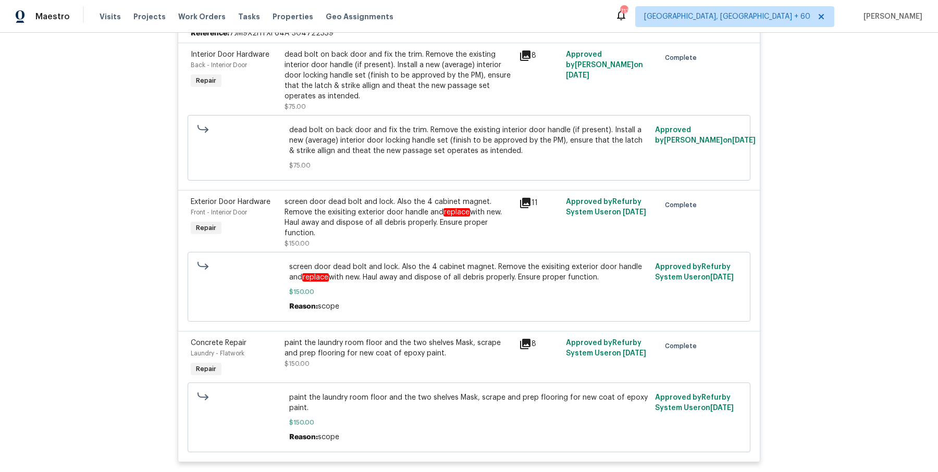
scroll to position [0, 0]
